Goal: Book appointment/travel/reservation

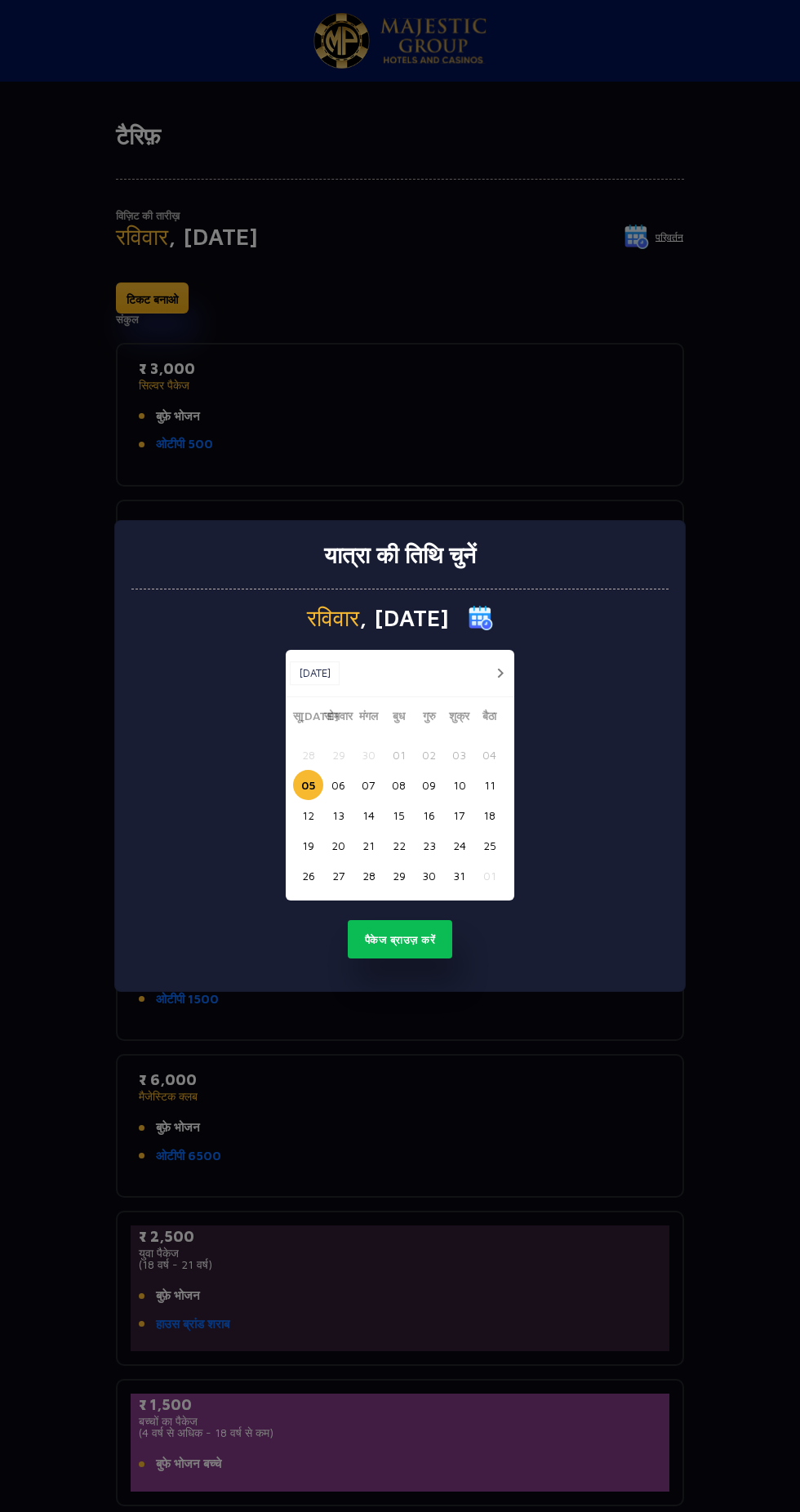
click at [307, 815] on font "12" at bounding box center [307, 815] width 12 height 14
click at [410, 940] on font "पैकेज ब्राउज़ करें" at bounding box center [400, 940] width 71 height 13
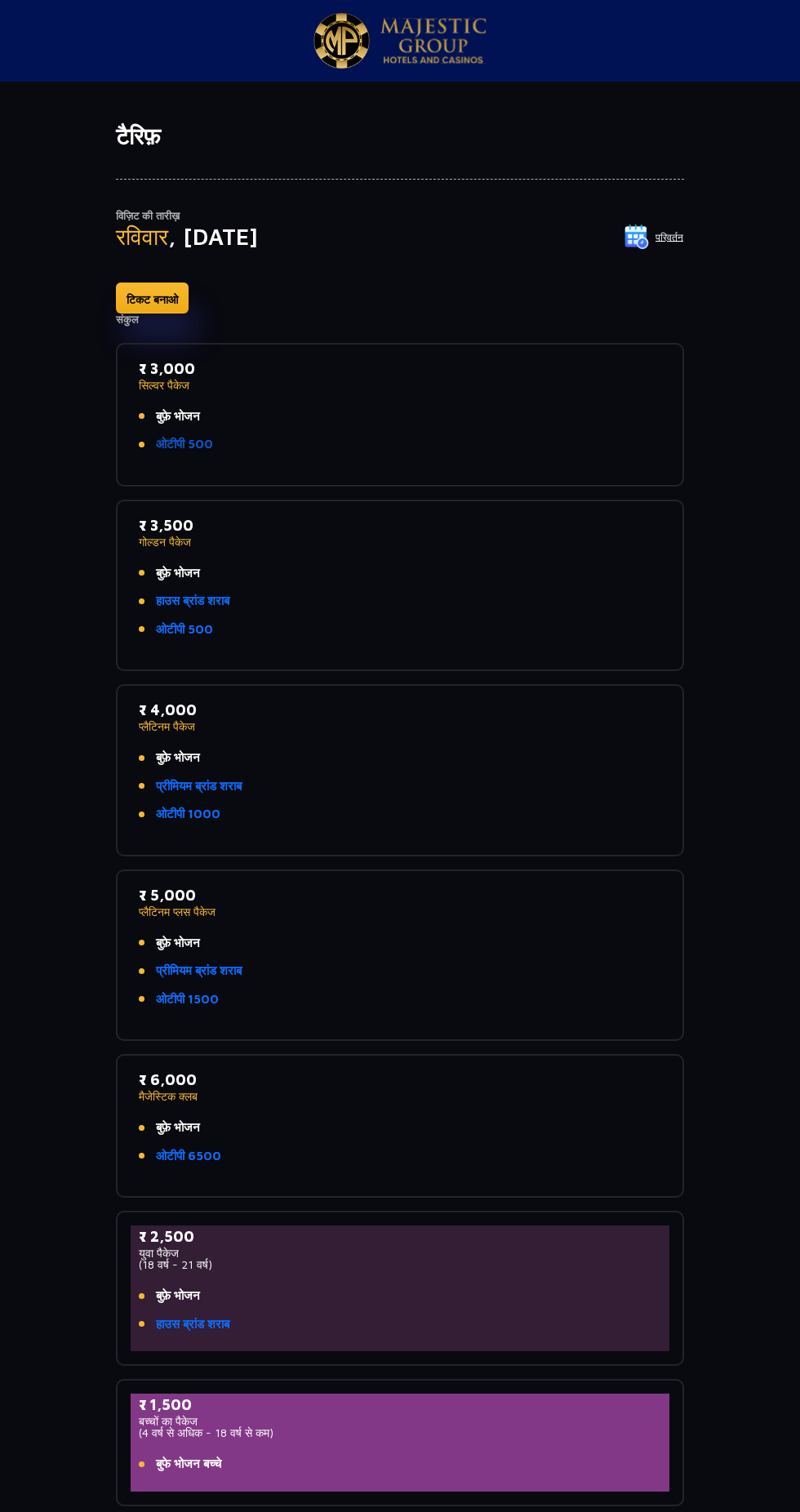
click at [191, 442] on font "ओटीपी 500" at bounding box center [184, 444] width 57 height 14
